Goal: Task Accomplishment & Management: Manage account settings

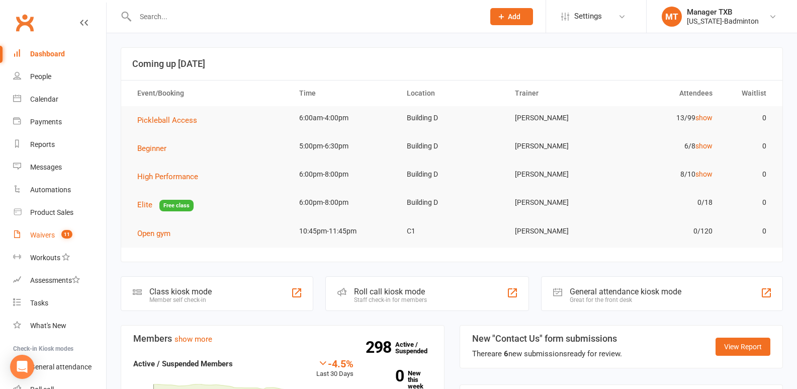
click at [38, 238] on div "Waivers" at bounding box center [42, 235] width 25 height 8
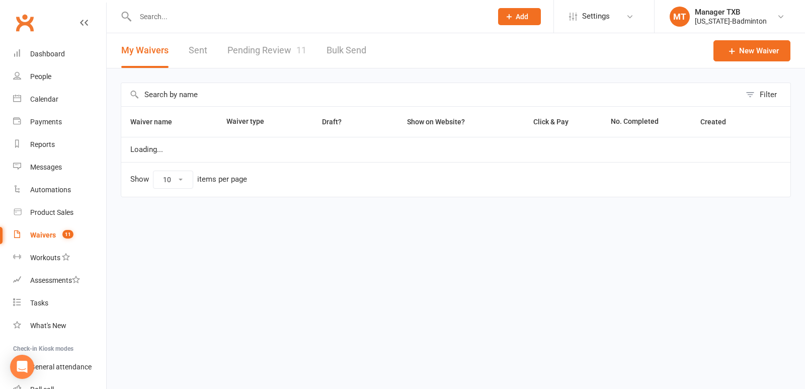
select select "100"
click at [248, 52] on link "Pending Review 11" at bounding box center [266, 50] width 79 height 35
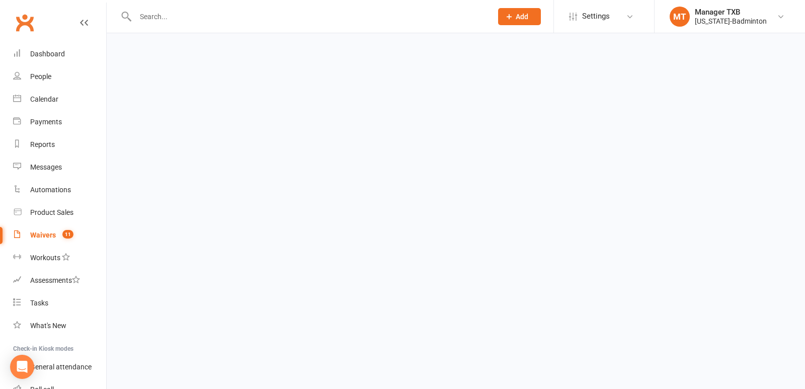
select select "25"
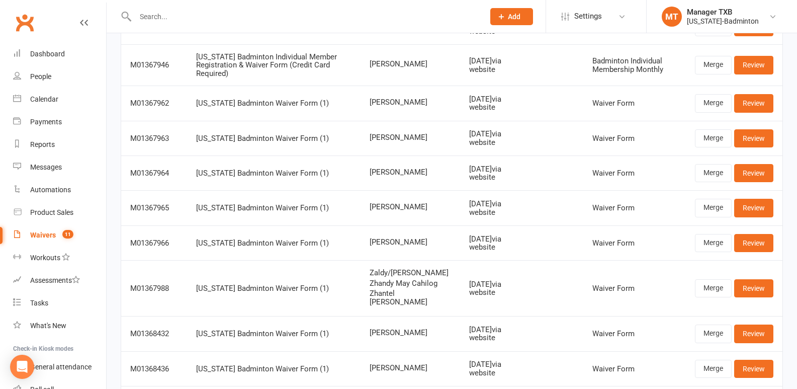
scroll to position [137, 0]
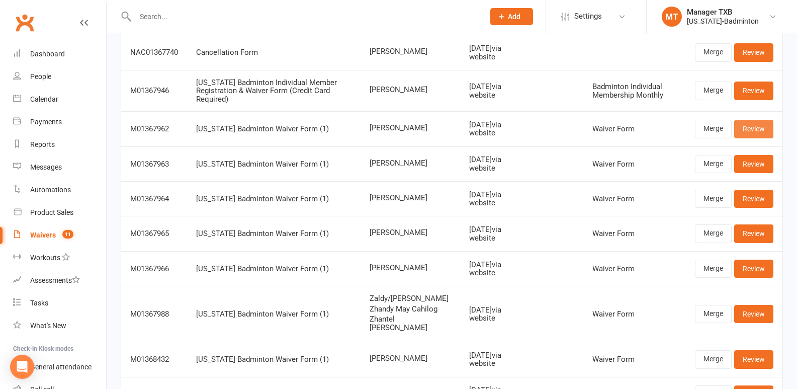
click at [754, 132] on link "Review" at bounding box center [754, 129] width 39 height 18
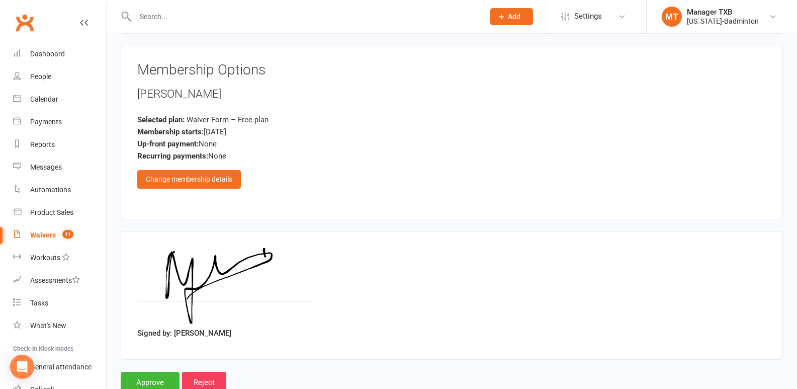
scroll to position [470, 0]
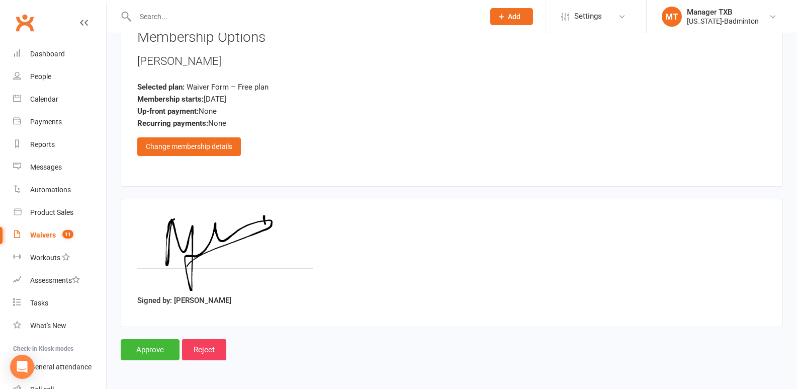
click at [150, 349] on input "Approve" at bounding box center [150, 349] width 59 height 21
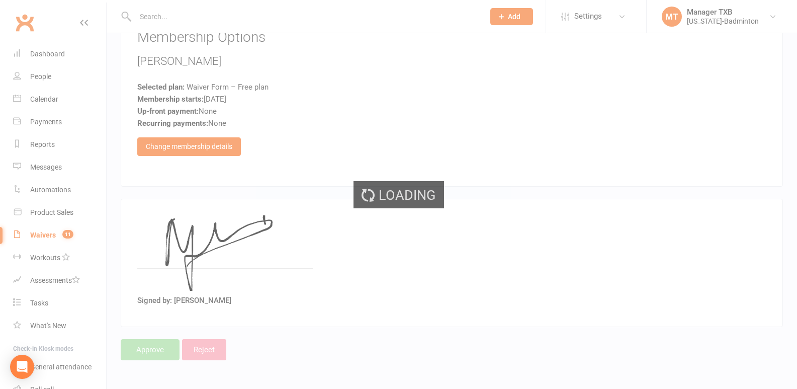
select select "25"
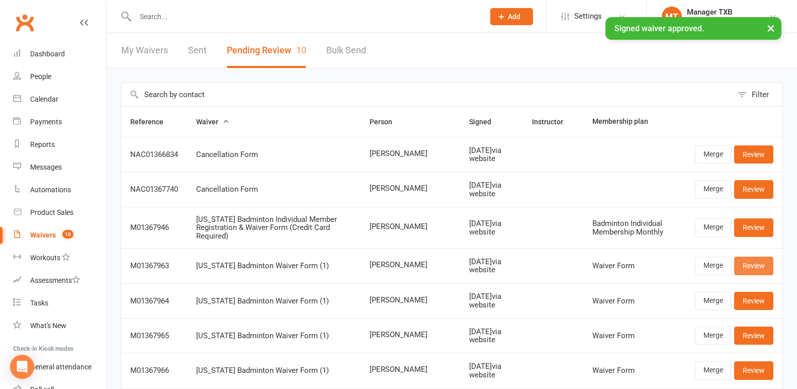
click at [773, 266] on link "Review" at bounding box center [754, 266] width 39 height 18
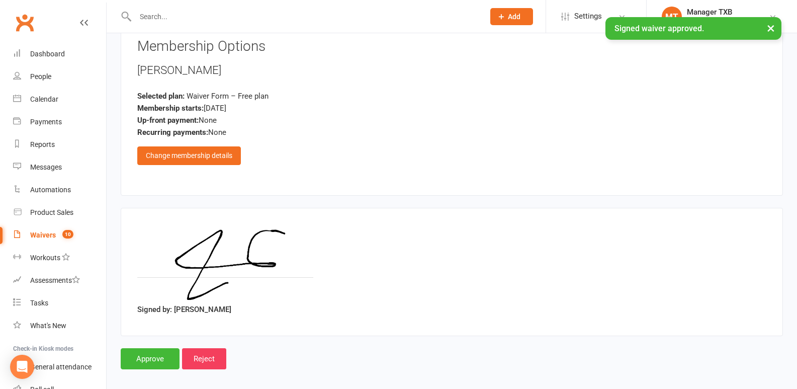
scroll to position [543, 0]
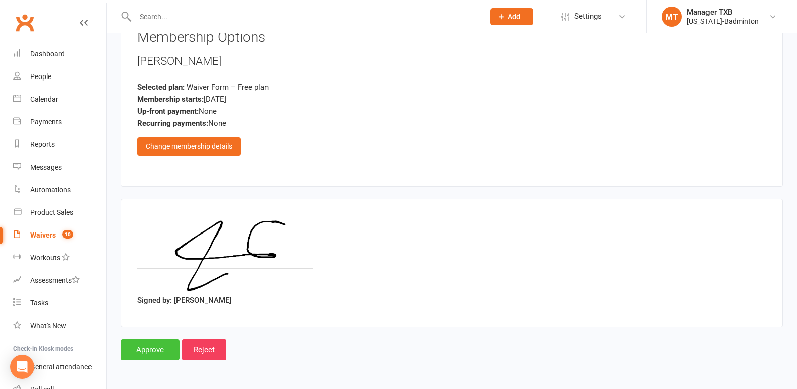
click at [138, 351] on input "Approve" at bounding box center [150, 349] width 59 height 21
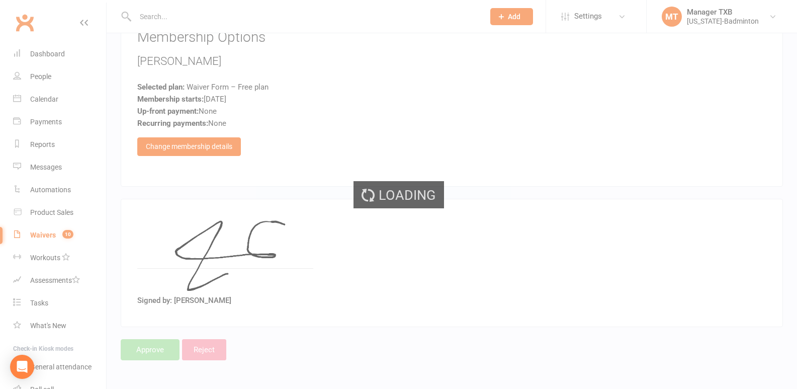
select select "25"
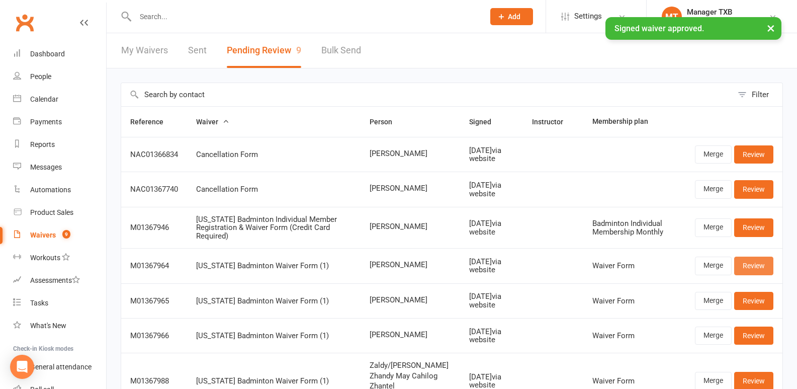
click at [755, 259] on link "Review" at bounding box center [754, 266] width 39 height 18
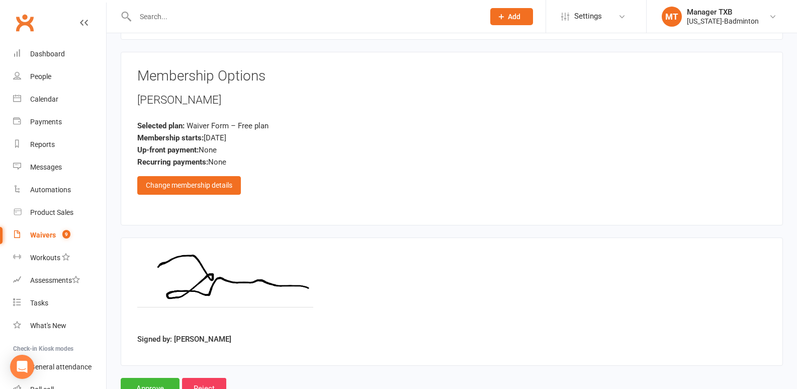
scroll to position [440, 0]
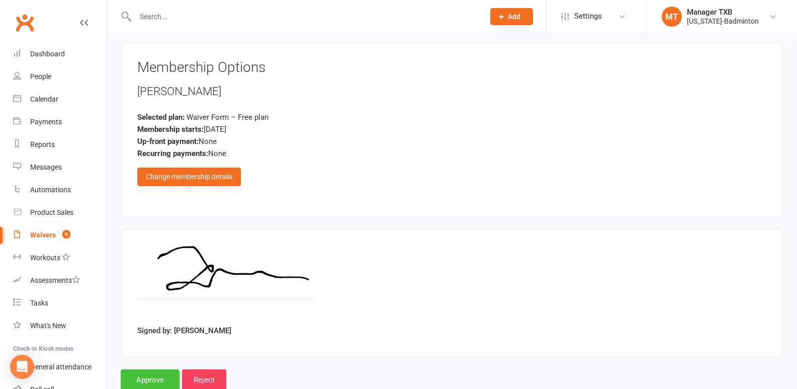
click at [136, 382] on input "Approve" at bounding box center [150, 379] width 59 height 21
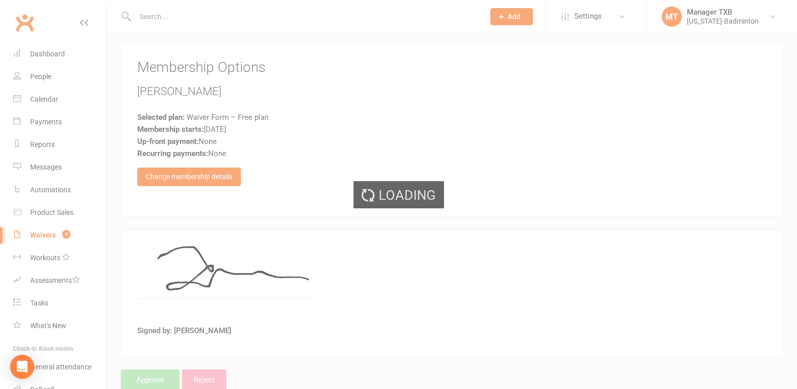
select select "25"
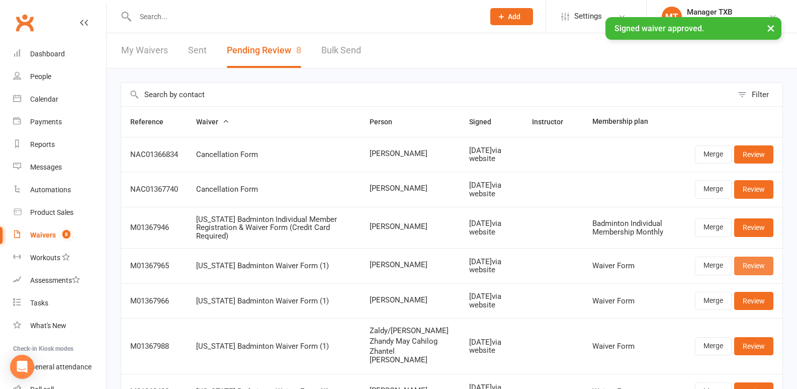
click at [752, 267] on link "Review" at bounding box center [754, 266] width 39 height 18
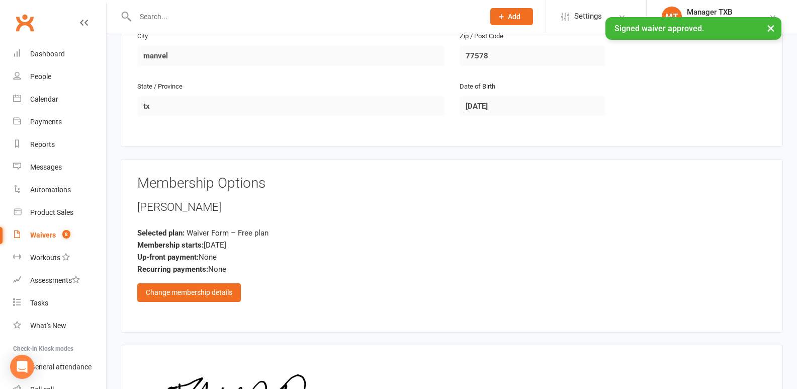
scroll to position [470, 0]
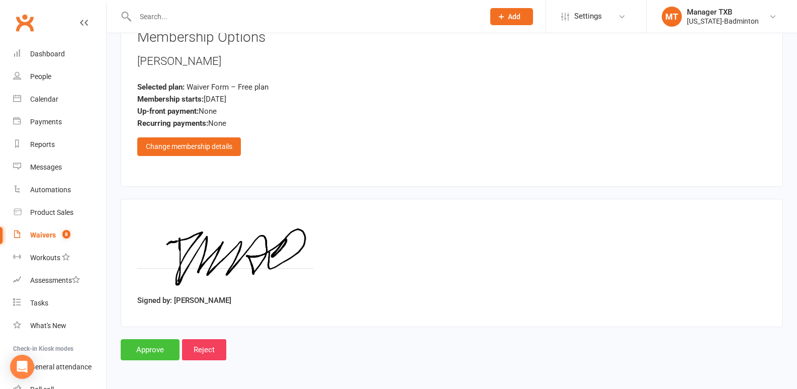
click at [136, 347] on input "Approve" at bounding box center [150, 349] width 59 height 21
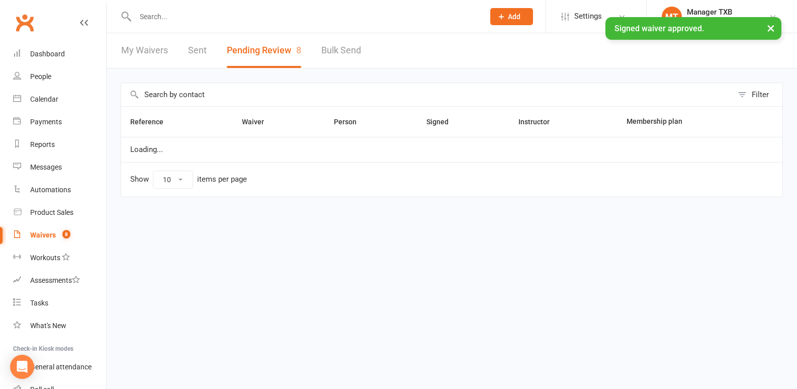
select select "25"
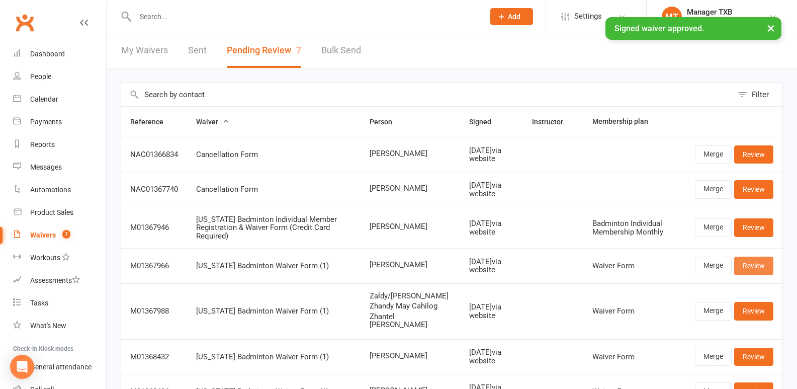
click at [758, 266] on link "Review" at bounding box center [754, 266] width 39 height 18
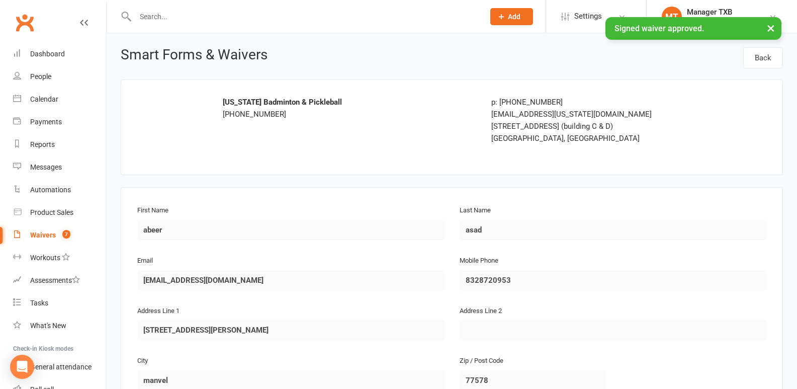
scroll to position [470, 0]
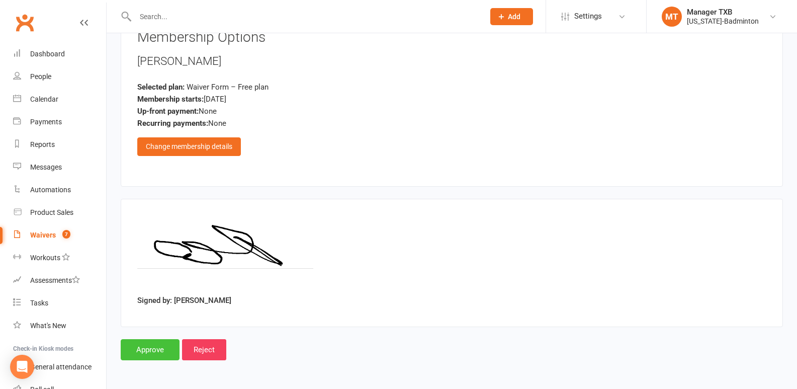
click at [149, 357] on input "Approve" at bounding box center [150, 349] width 59 height 21
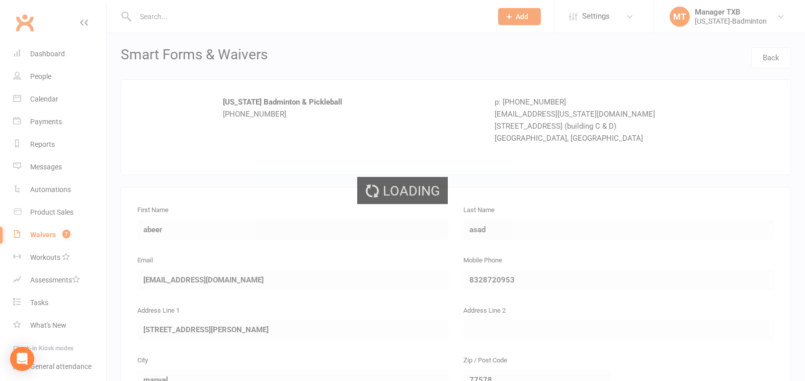
select select "25"
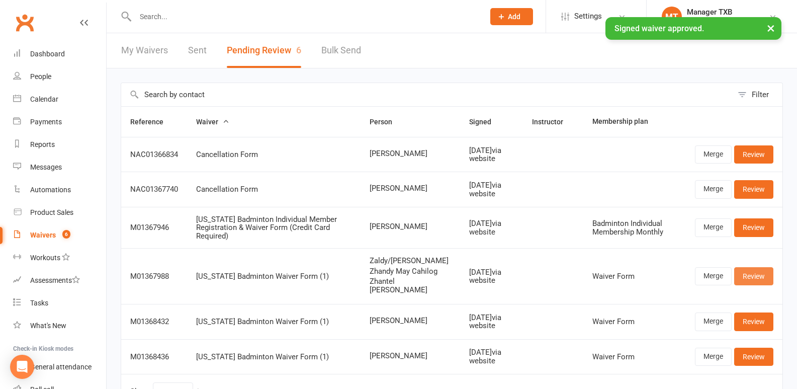
click at [751, 285] on link "Review" at bounding box center [754, 276] width 39 height 18
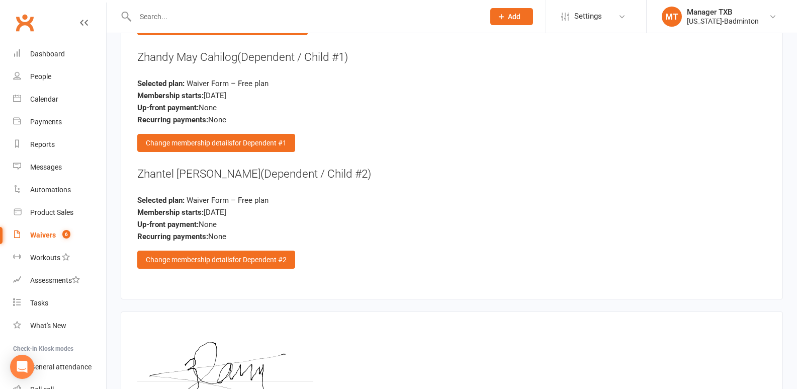
scroll to position [1414, 0]
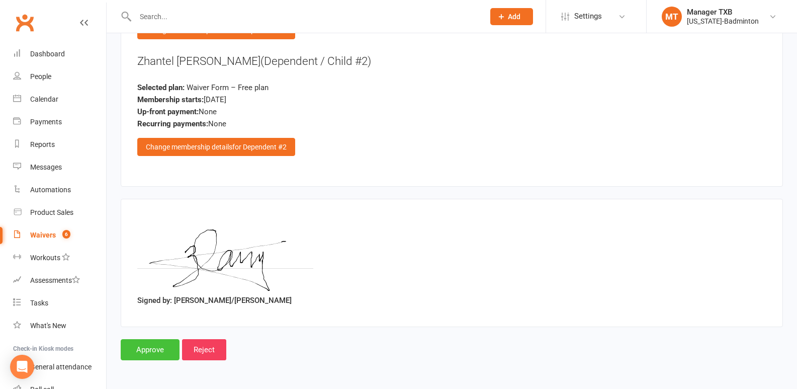
click at [154, 355] on input "Approve" at bounding box center [150, 349] width 59 height 21
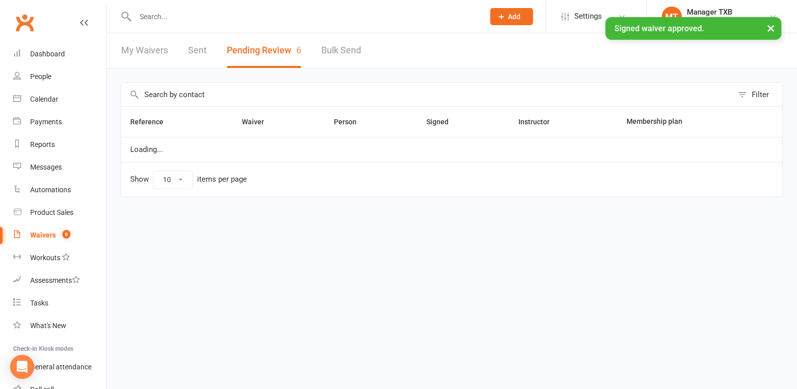
select select "25"
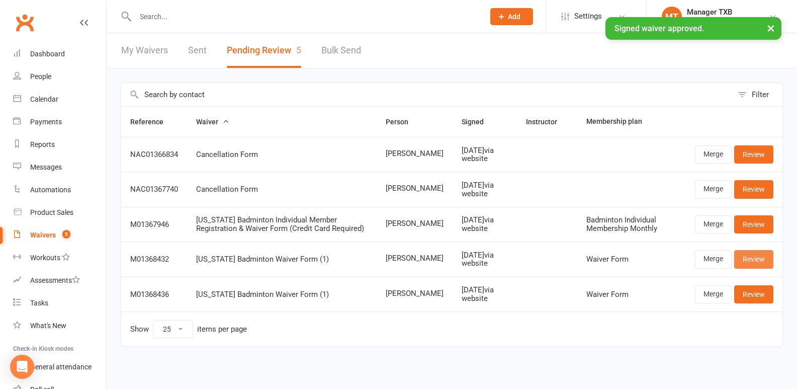
click at [756, 259] on link "Review" at bounding box center [754, 259] width 39 height 18
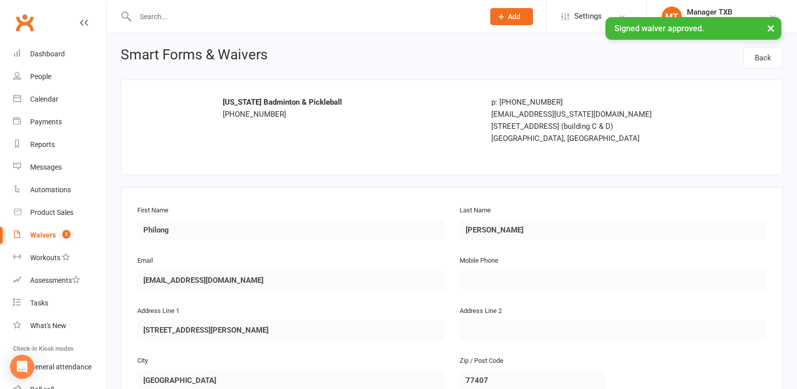
scroll to position [470, 0]
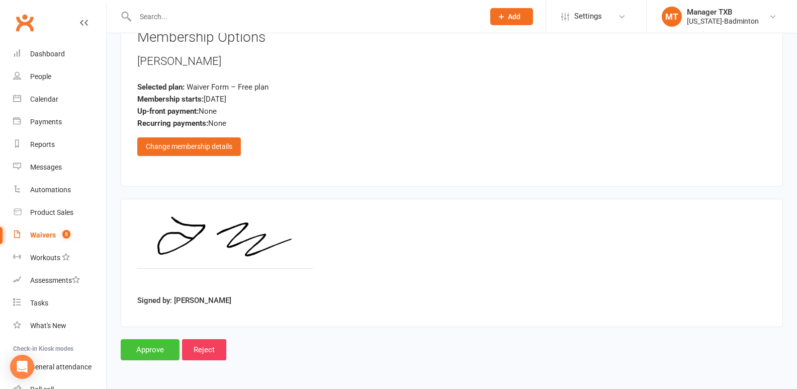
click at [146, 350] on input "Approve" at bounding box center [150, 349] width 59 height 21
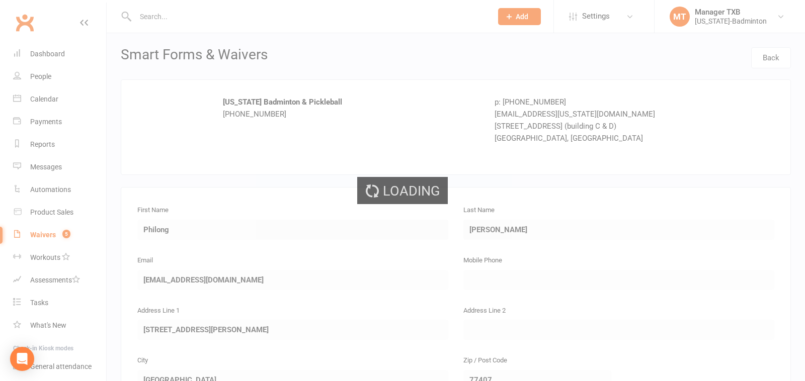
select select "25"
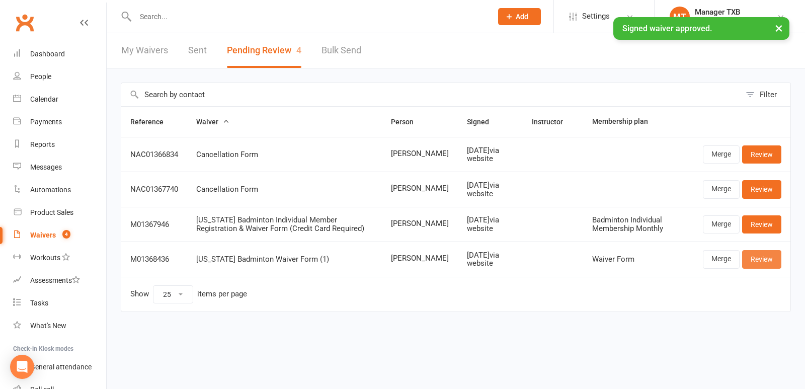
click at [765, 266] on link "Review" at bounding box center [761, 259] width 39 height 18
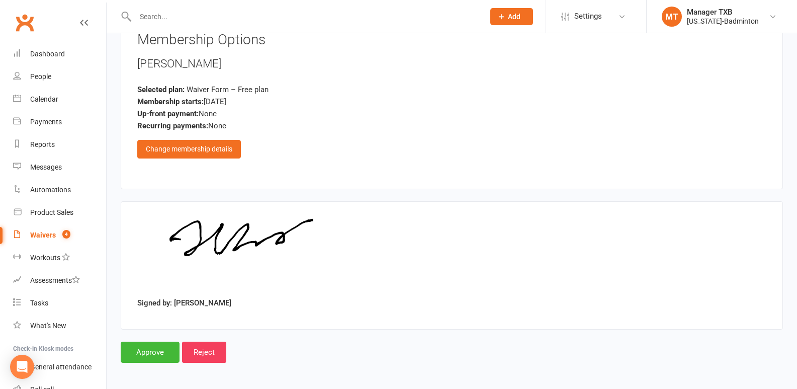
scroll to position [543, 0]
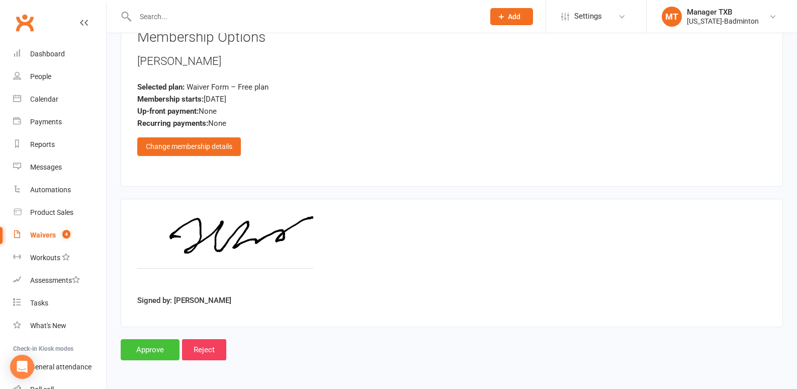
click at [147, 346] on input "Approve" at bounding box center [150, 349] width 59 height 21
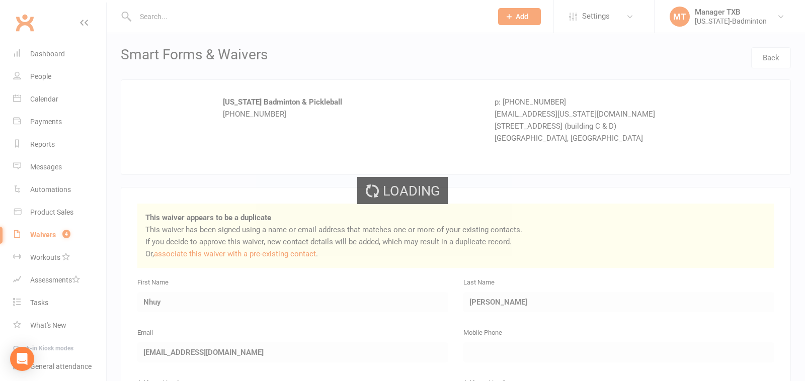
select select "25"
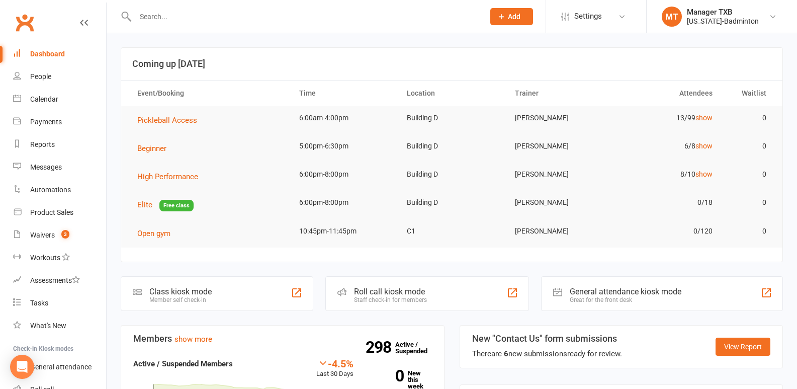
click at [151, 13] on input "text" at bounding box center [304, 17] width 345 height 14
type input "e"
click at [47, 210] on div "Product Sales" at bounding box center [51, 212] width 43 height 8
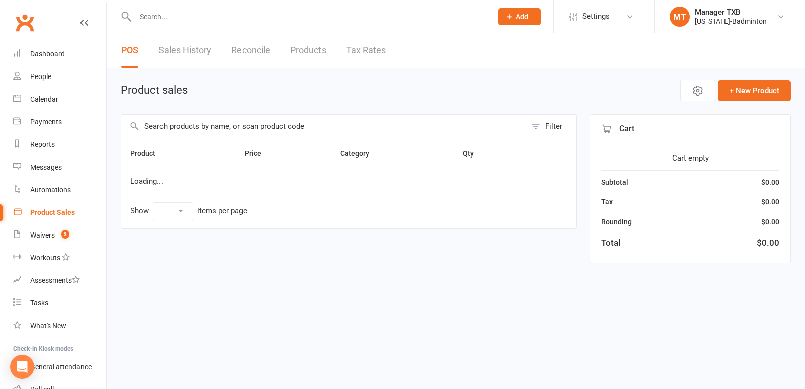
select select "100"
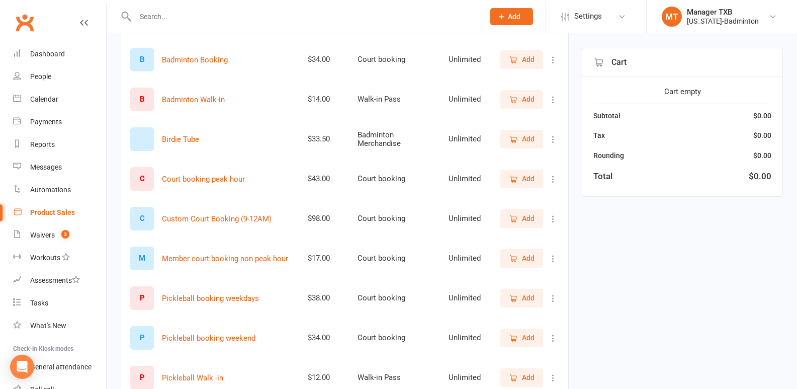
scroll to position [188, 0]
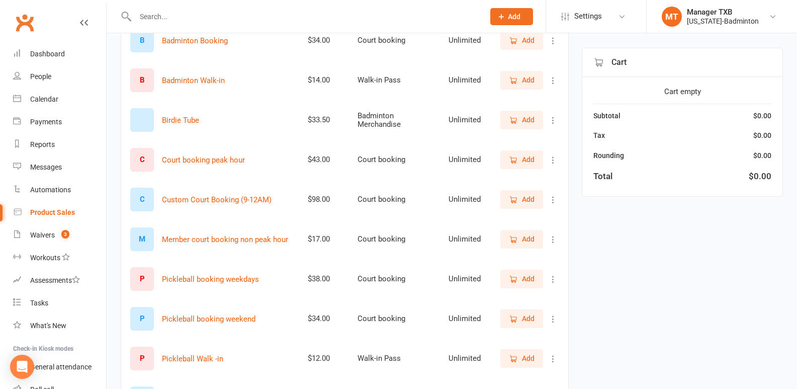
click at [520, 159] on span "Add" at bounding box center [522, 159] width 26 height 11
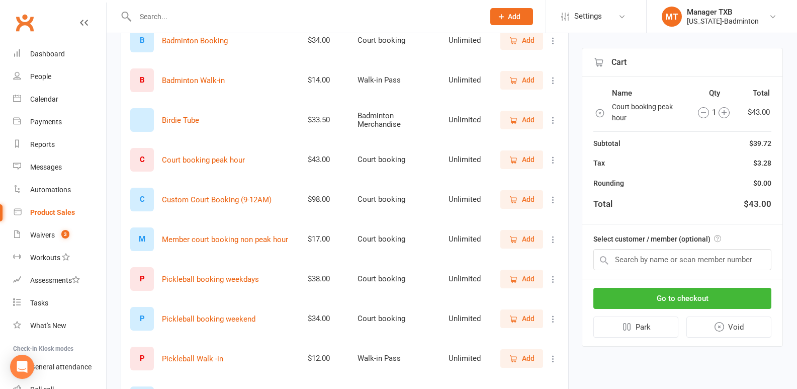
click at [525, 234] on span "Add" at bounding box center [528, 238] width 13 height 11
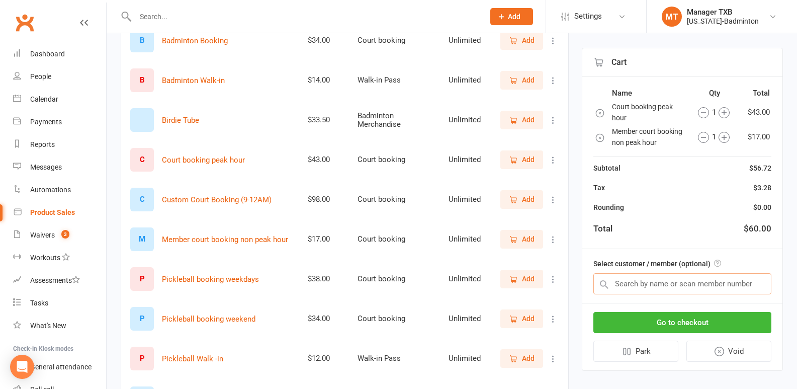
click at [631, 281] on input "text" at bounding box center [683, 283] width 178 height 21
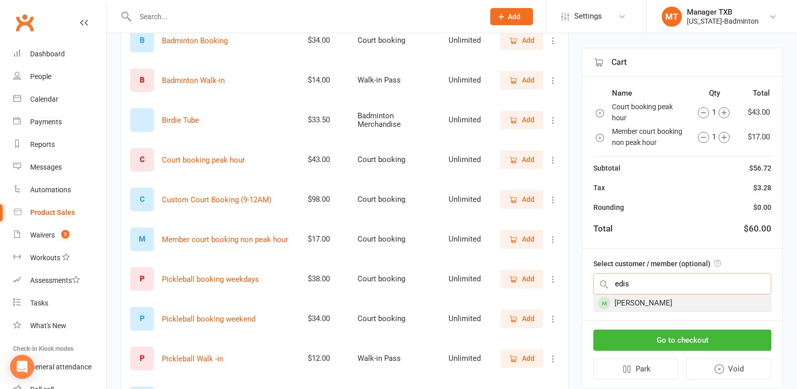
type input "edis"
click at [633, 303] on div "[PERSON_NAME]" at bounding box center [682, 303] width 177 height 17
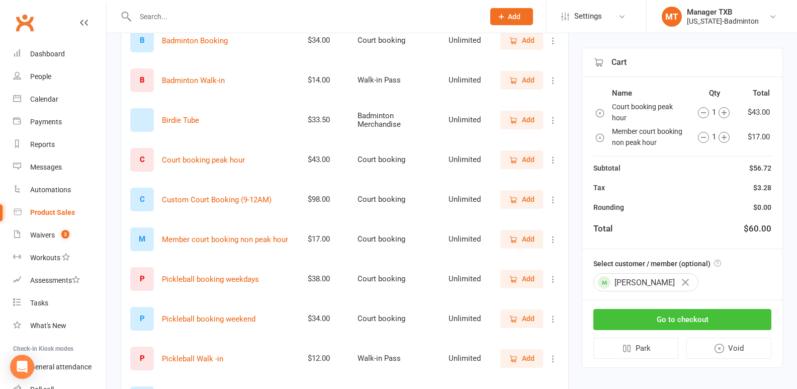
click at [688, 321] on button "Go to checkout" at bounding box center [683, 319] width 178 height 21
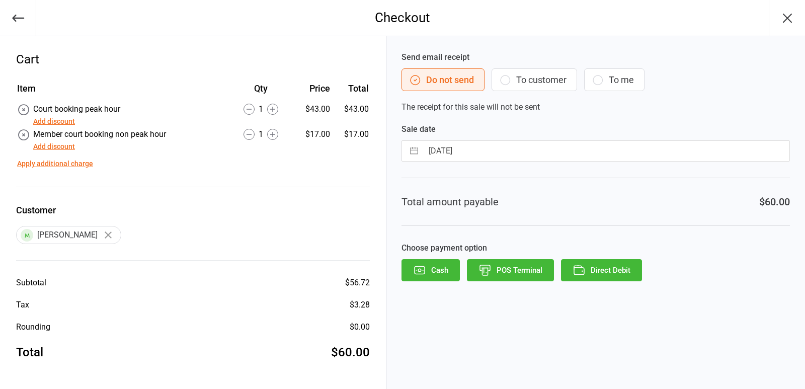
click at [603, 273] on button "Direct Debit" at bounding box center [601, 270] width 81 height 22
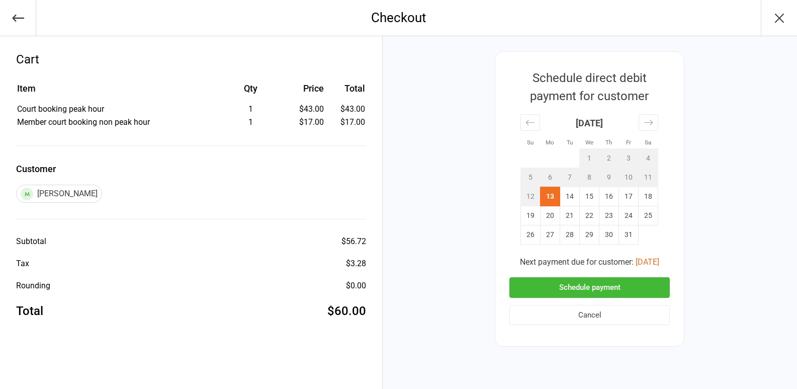
click at [586, 288] on button "Schedule payment" at bounding box center [590, 287] width 161 height 21
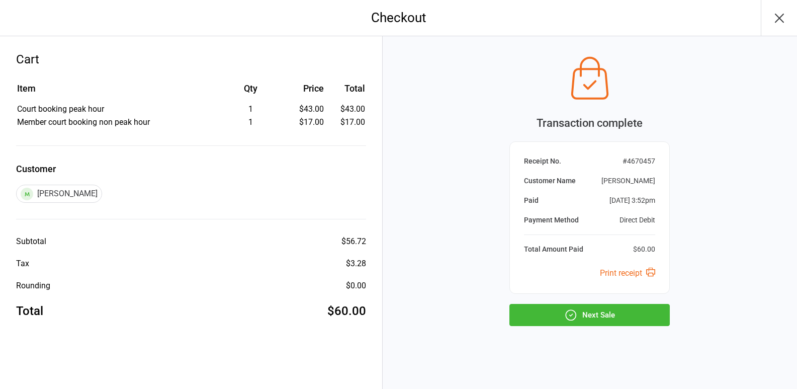
click at [782, 19] on icon "button" at bounding box center [780, 18] width 16 height 16
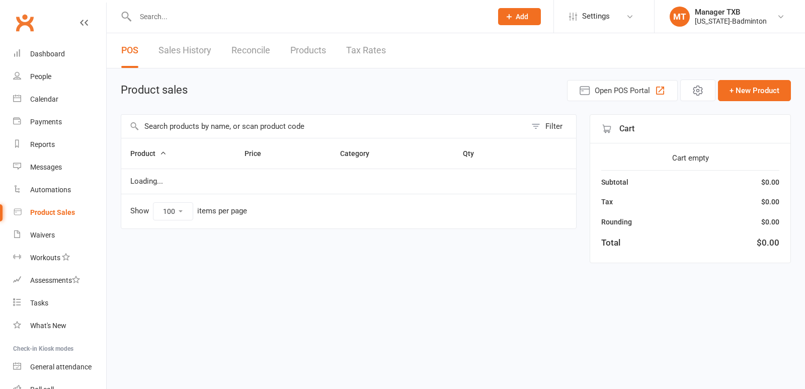
select select "100"
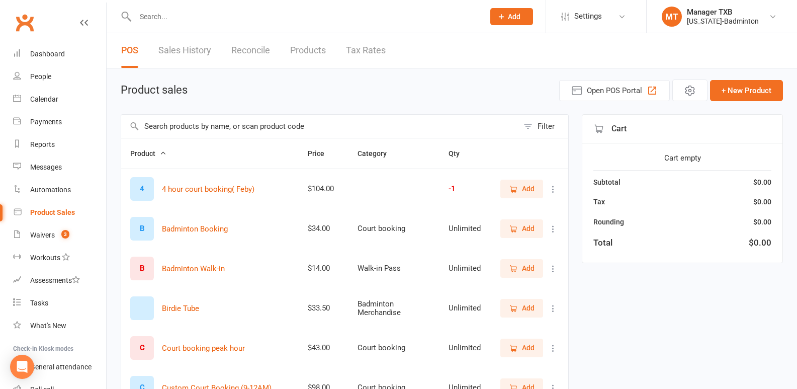
click at [156, 19] on input "text" at bounding box center [304, 17] width 345 height 14
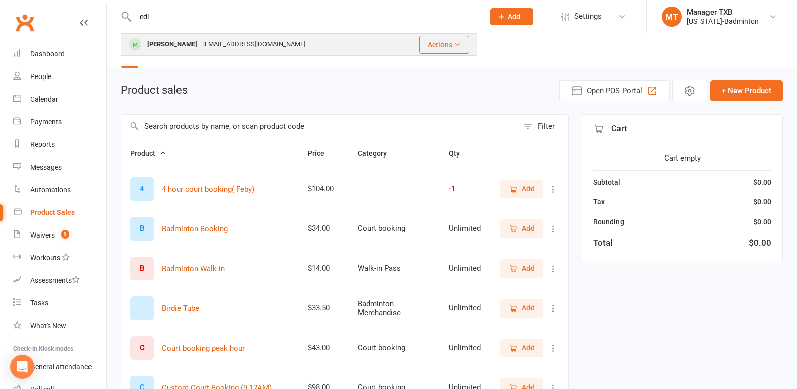
type input "edi"
click at [155, 44] on div "[PERSON_NAME]" at bounding box center [172, 44] width 56 height 15
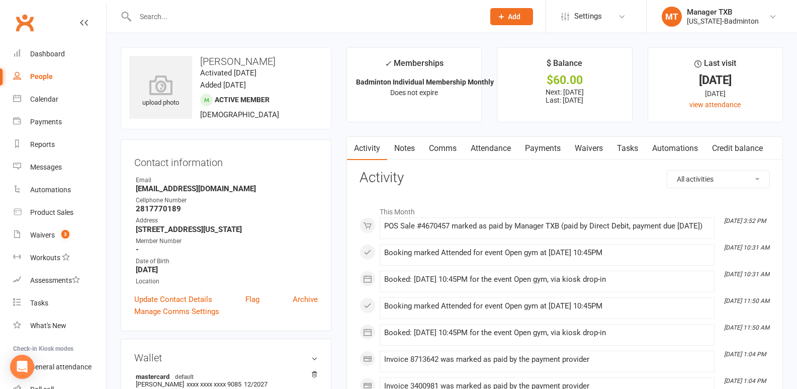
click at [556, 147] on link "Payments" at bounding box center [543, 148] width 50 height 23
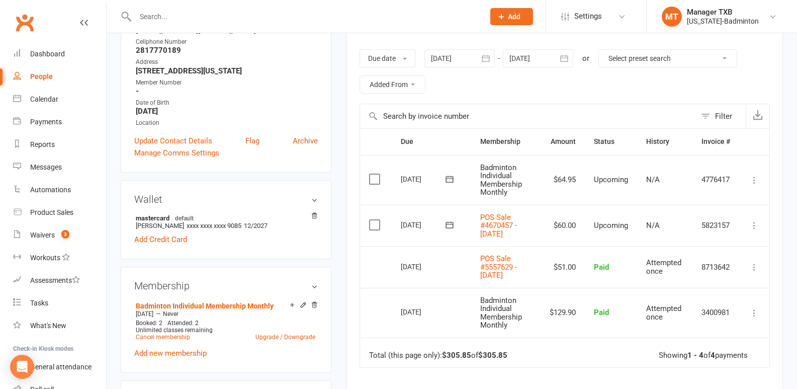
scroll to position [169, 0]
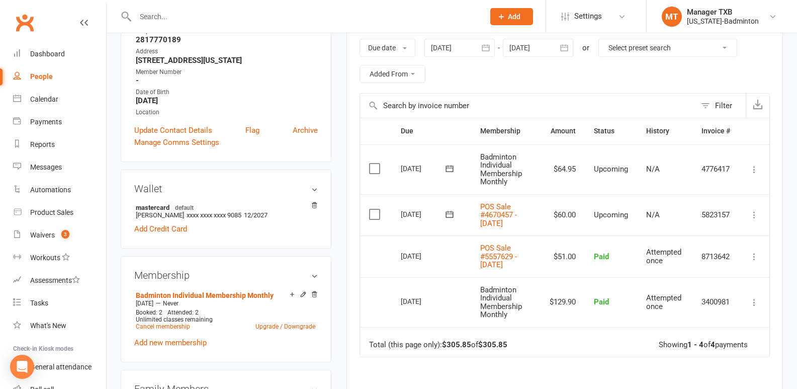
click at [153, 16] on input "text" at bounding box center [304, 17] width 345 height 14
click at [189, 15] on input "text" at bounding box center [304, 17] width 345 height 14
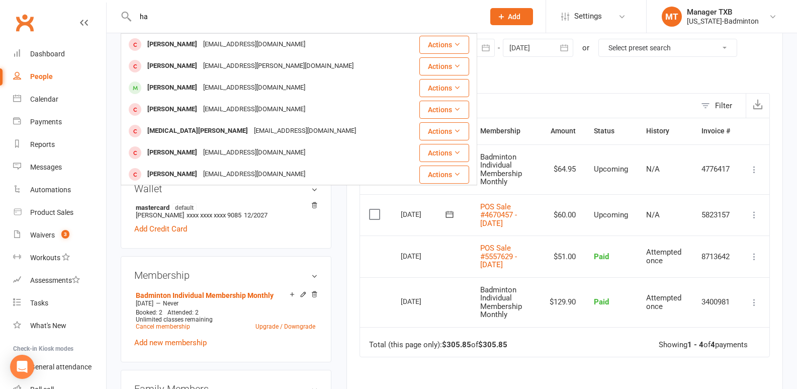
type input "h"
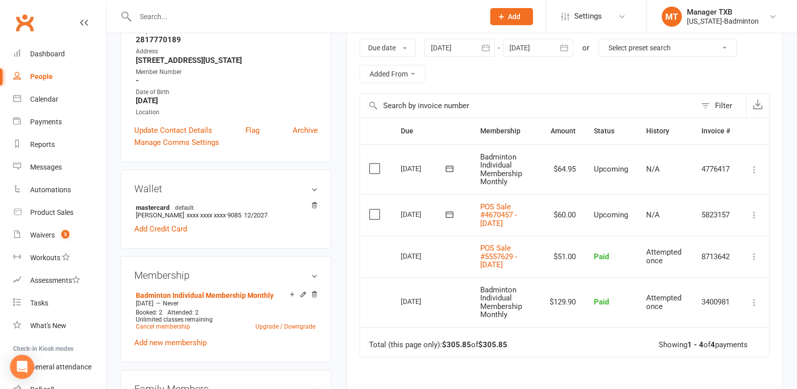
paste input "hassan raza"
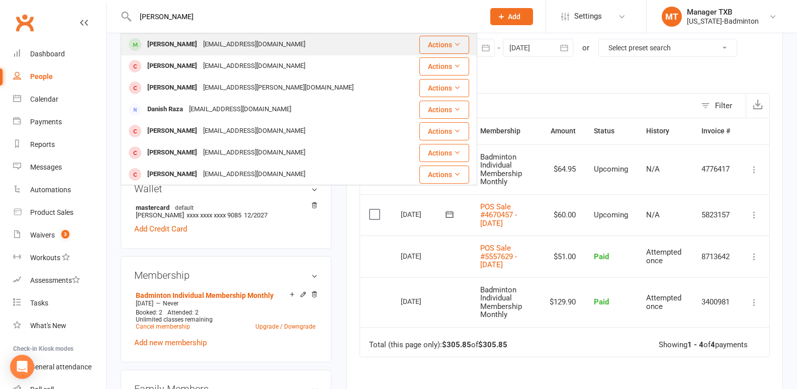
type input "hassan raza"
click at [233, 47] on div "hassan_raza_khan@live.com" at bounding box center [254, 44] width 108 height 15
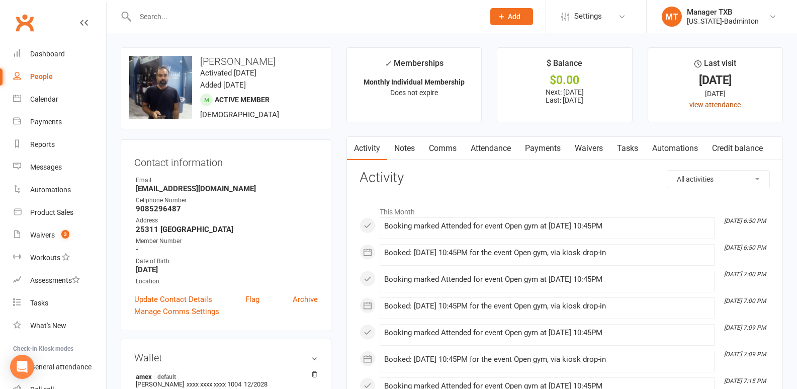
click at [730, 105] on link "view attendance" at bounding box center [715, 105] width 51 height 8
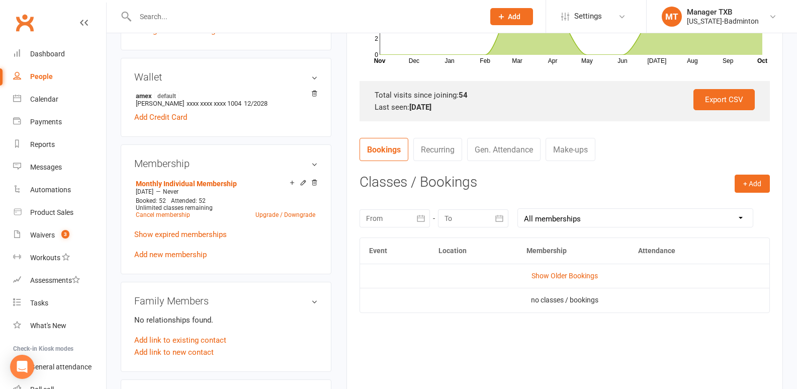
scroll to position [276, 0]
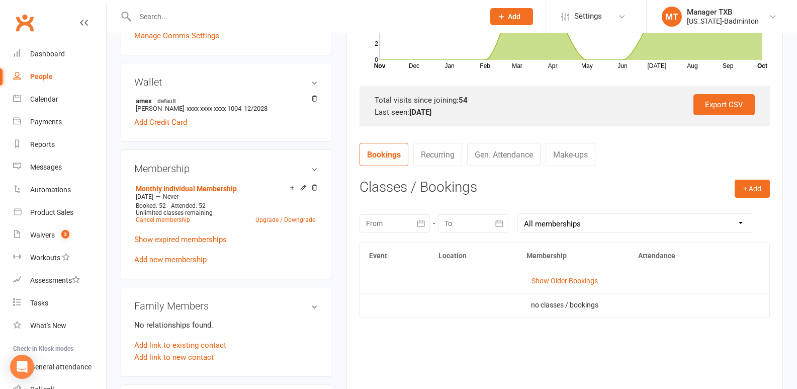
click at [516, 149] on link "Gen. Attendance" at bounding box center [503, 154] width 73 height 23
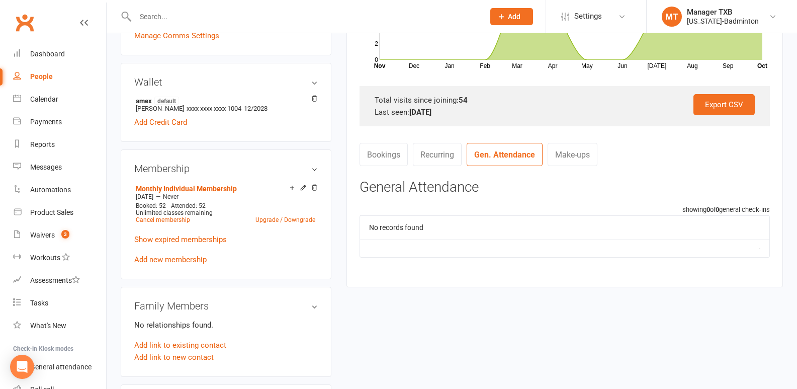
drag, startPoint x: 805, startPoint y: 36, endPoint x: 805, endPoint y: 23, distance: 13.1
click at [797, 23] on html "Prospect Member Non-attending contact Class / event Appointment Task Membership…" at bounding box center [398, 307] width 797 height 1167
click at [785, 143] on main "✓ Memberships Monthly Individual Membership Does not expire $ Balance $0.00 Nex…" at bounding box center [565, 35] width 452 height 526
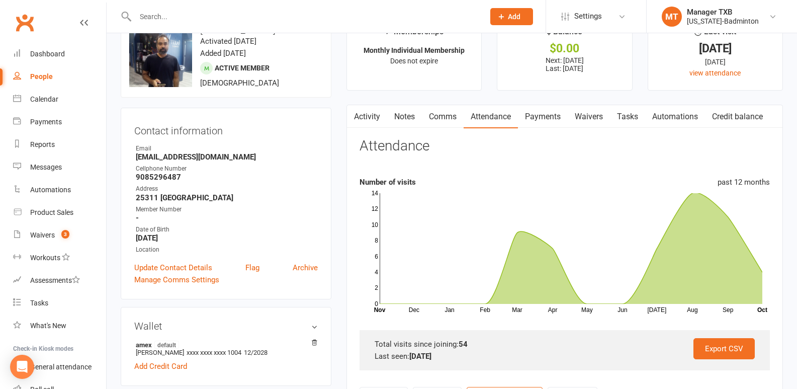
scroll to position [38, 0]
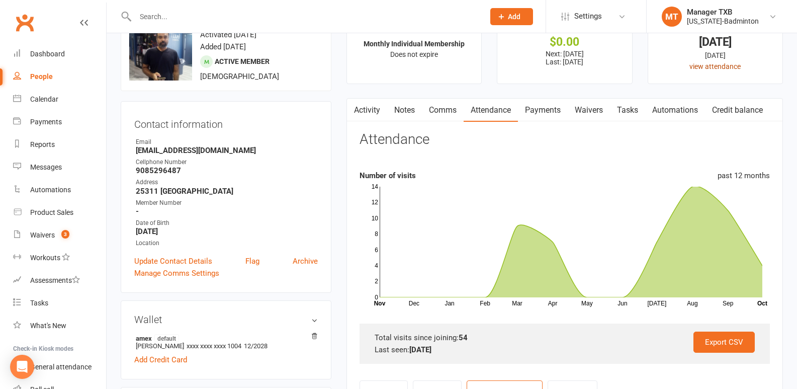
click at [727, 63] on link "view attendance" at bounding box center [715, 66] width 51 height 8
click at [730, 67] on link "view attendance" at bounding box center [715, 66] width 51 height 8
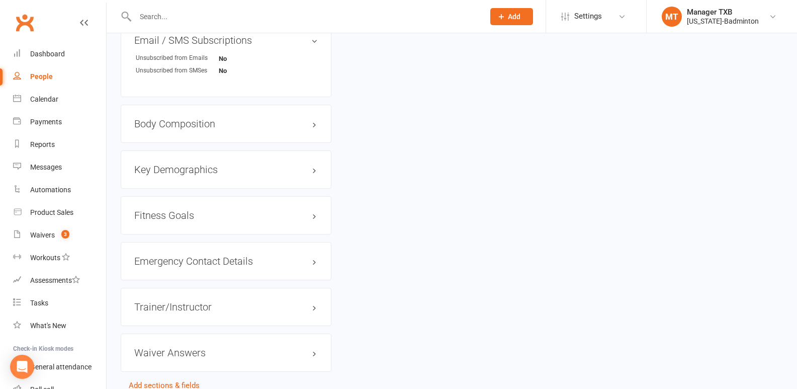
scroll to position [778, 0]
